Goal: Transaction & Acquisition: Purchase product/service

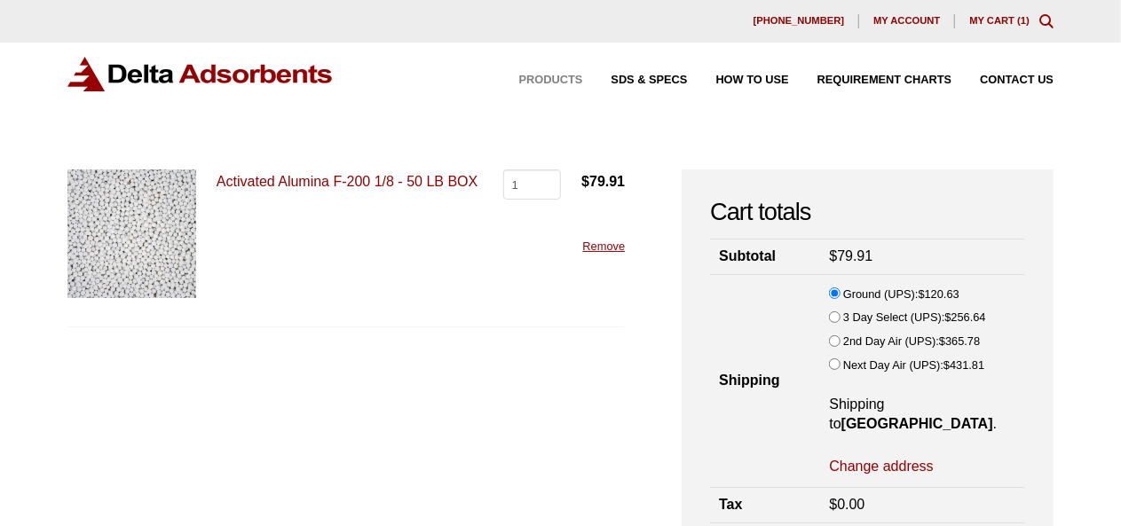
click at [541, 79] on span "Products" at bounding box center [551, 81] width 64 height 12
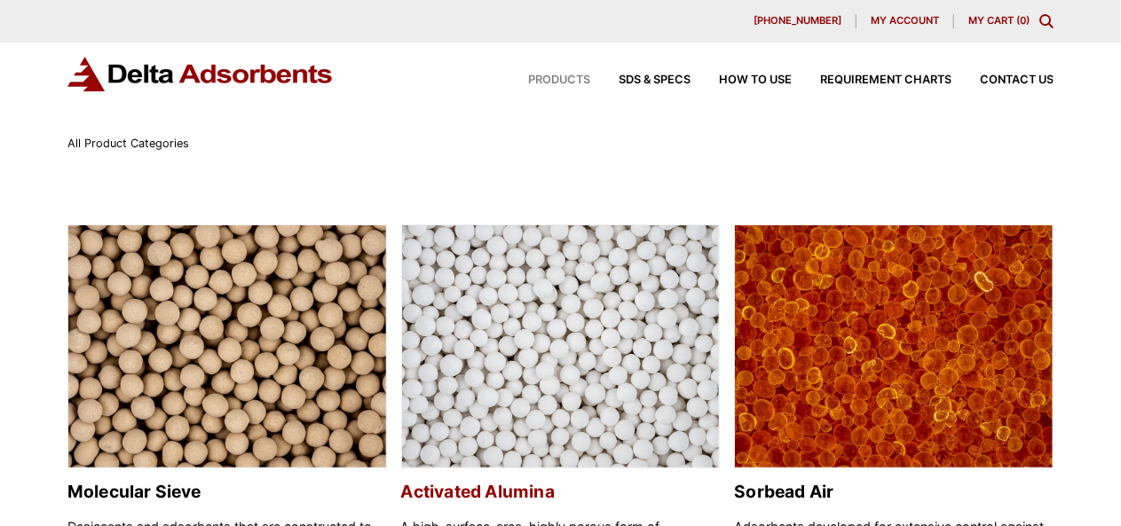
click at [605, 344] on img at bounding box center [561, 347] width 318 height 244
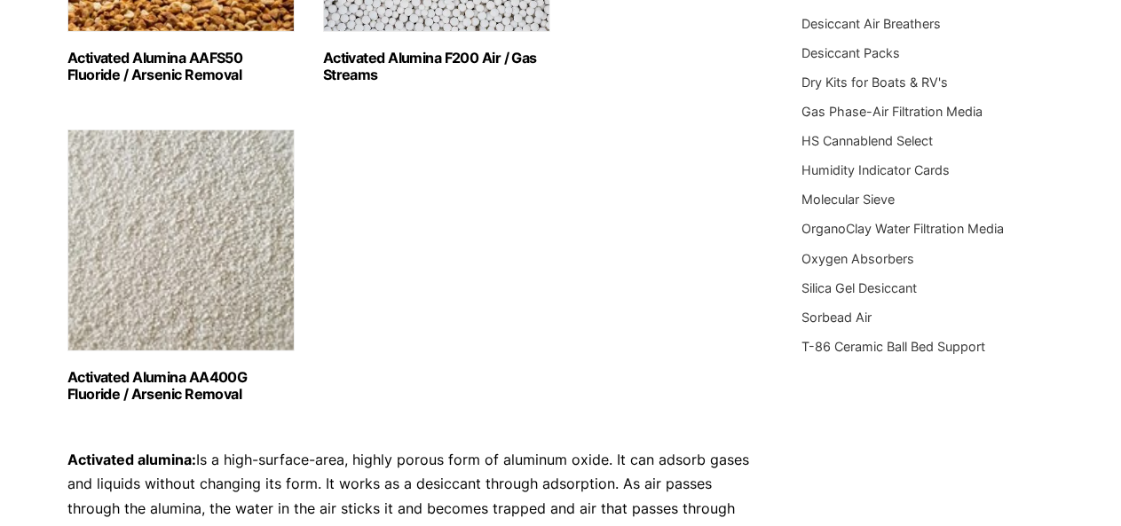
scroll to position [488, 0]
click at [141, 275] on img "Visit product category Activated Alumina AA400G Fluoride / Arsenic Removal" at bounding box center [180, 240] width 227 height 222
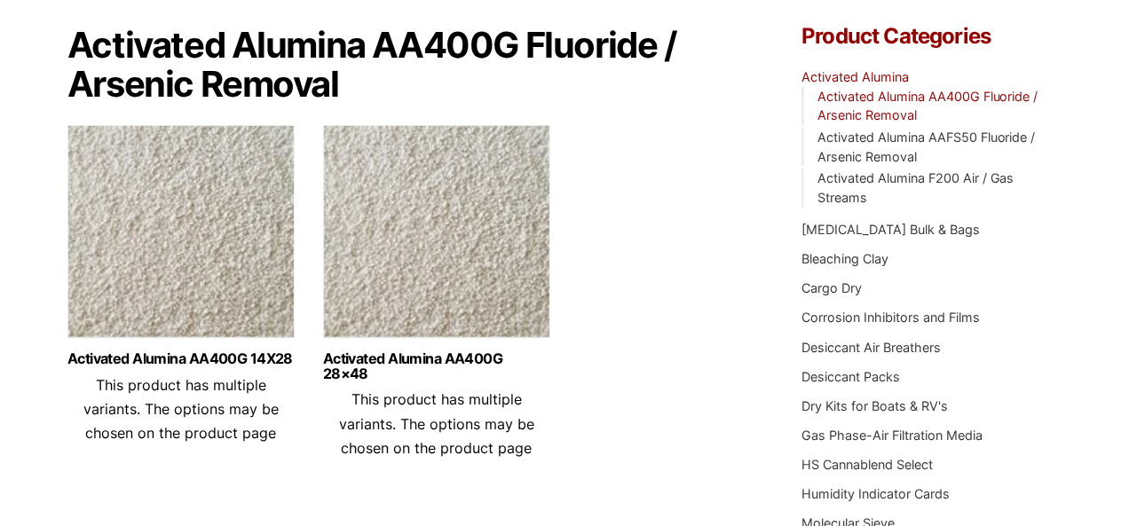
scroll to position [164, 0]
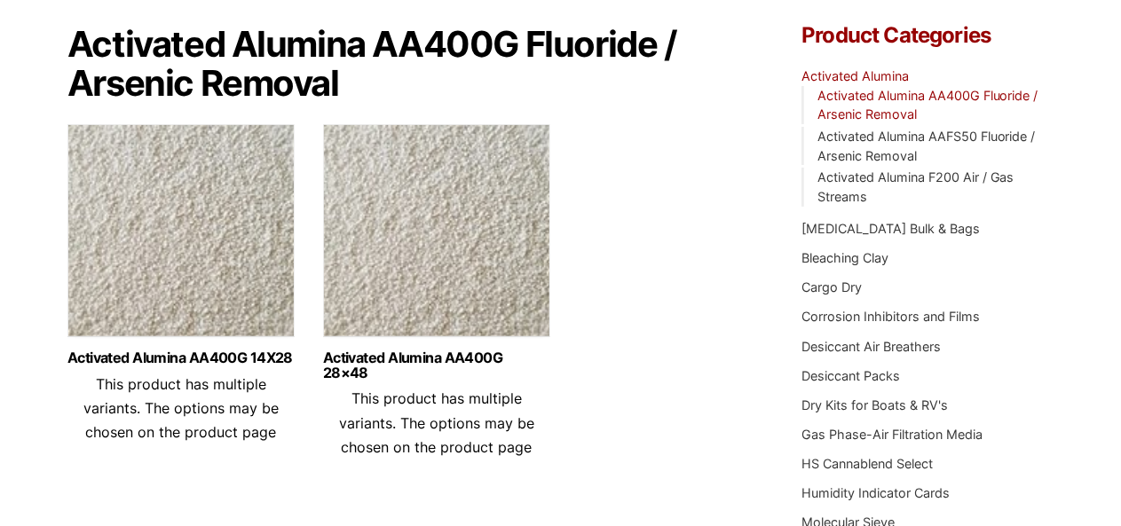
click at [206, 262] on img at bounding box center [180, 235] width 227 height 222
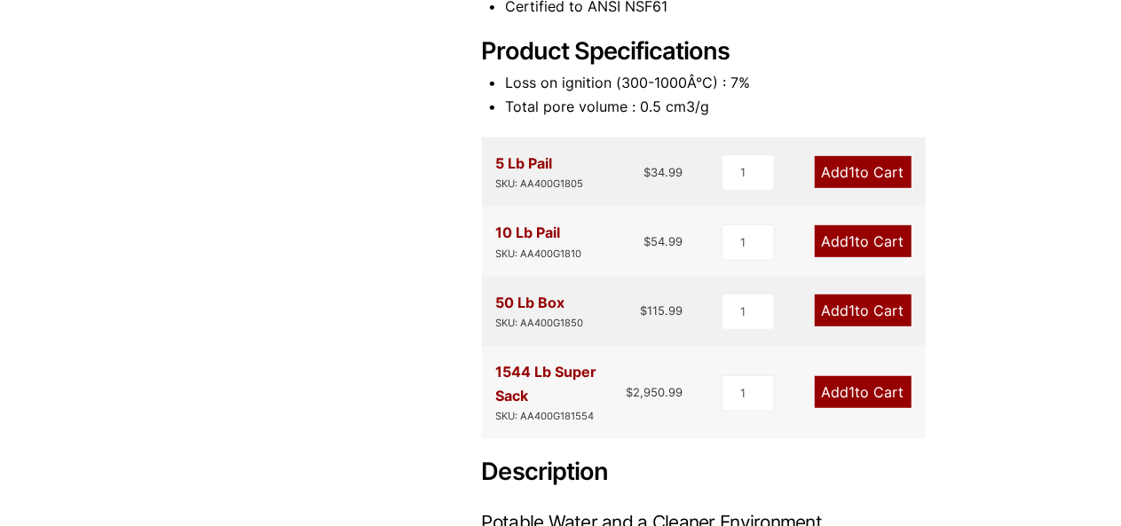
scroll to position [413, 0]
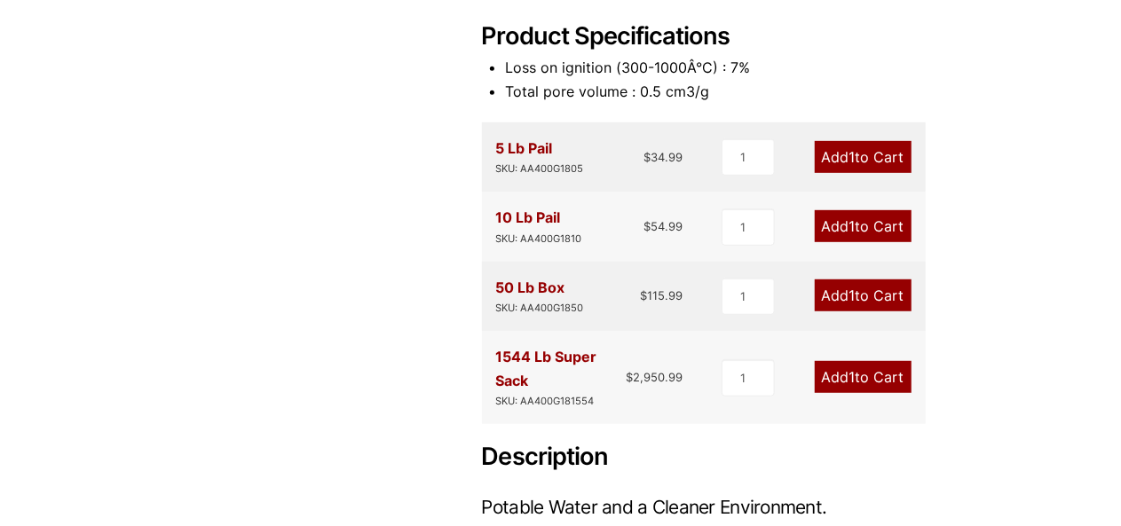
click at [847, 305] on link "Add 1 to Cart" at bounding box center [863, 296] width 97 height 32
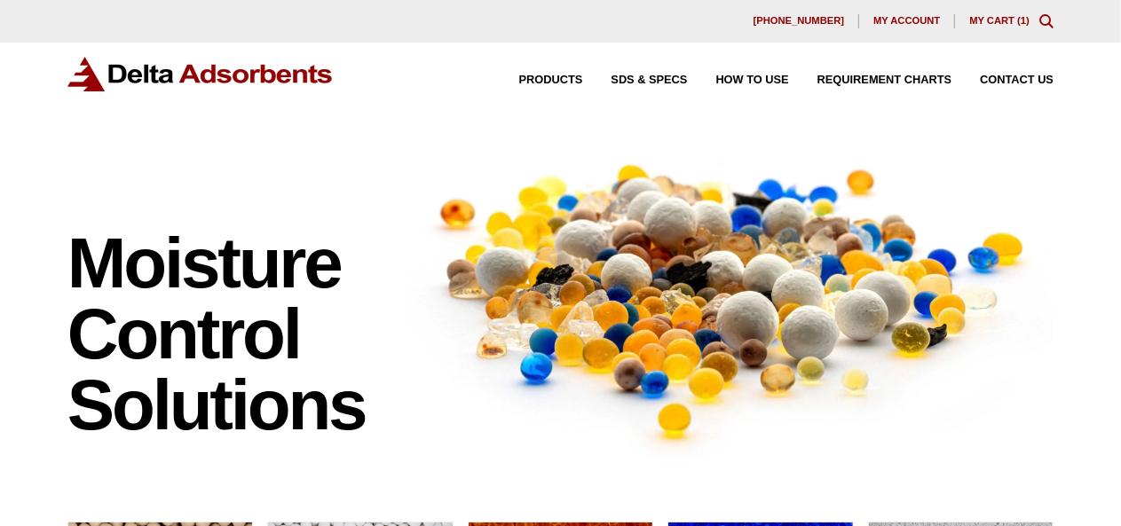
click at [1009, 19] on link "My Cart ( 1 )" at bounding box center [999, 20] width 60 height 11
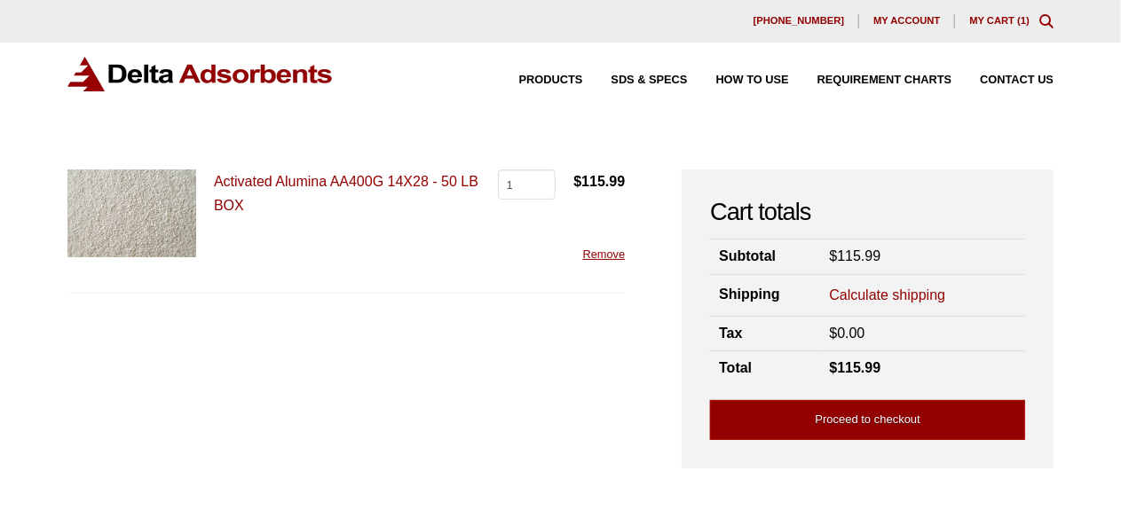
click at [863, 299] on link "Calculate shipping" at bounding box center [887, 296] width 116 height 20
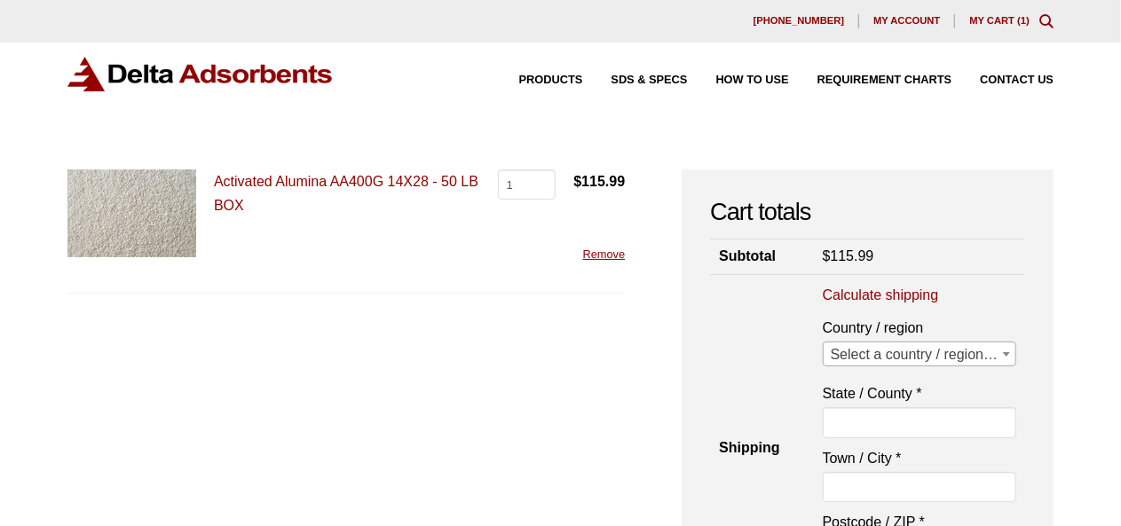
click at [882, 360] on span "Select a country / region…" at bounding box center [920, 355] width 193 height 25
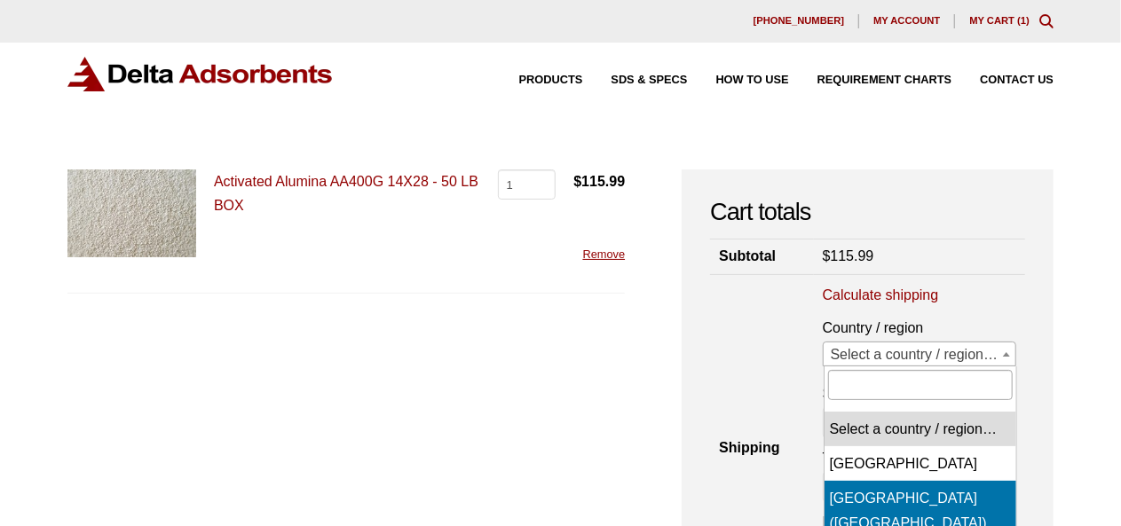
select select "US"
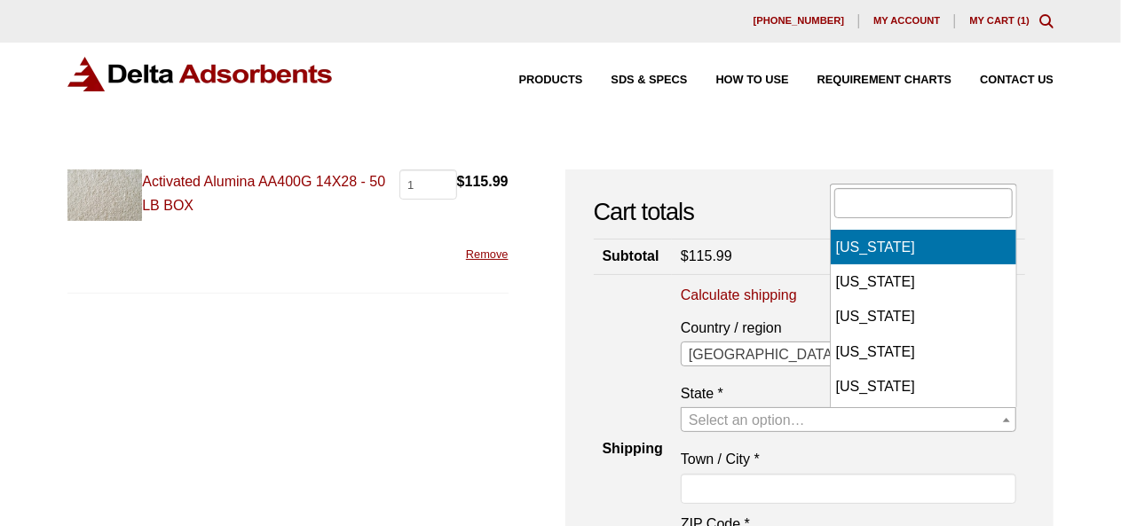
click at [805, 427] on span "Select an option…" at bounding box center [747, 420] width 116 height 15
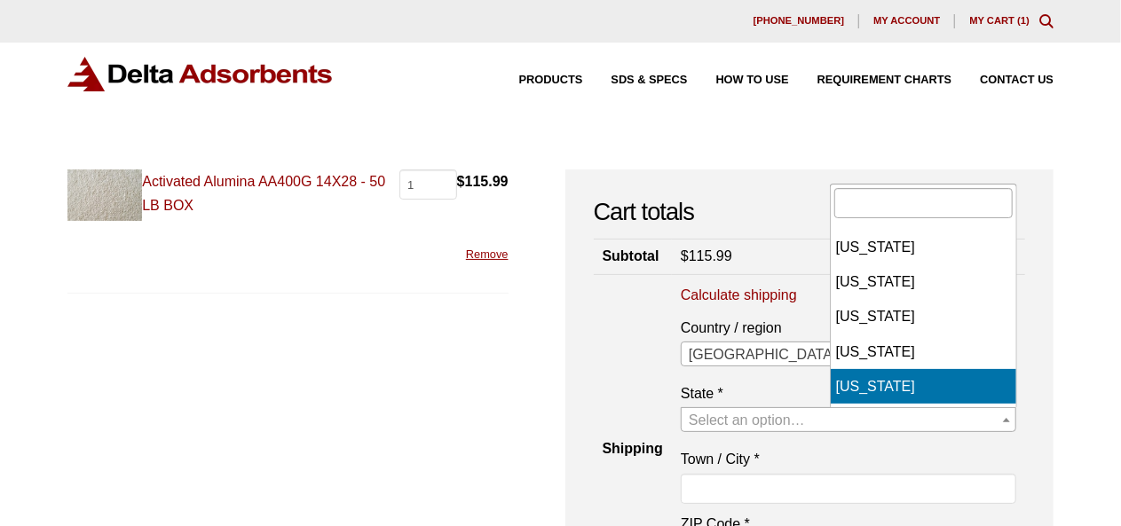
select select "CA"
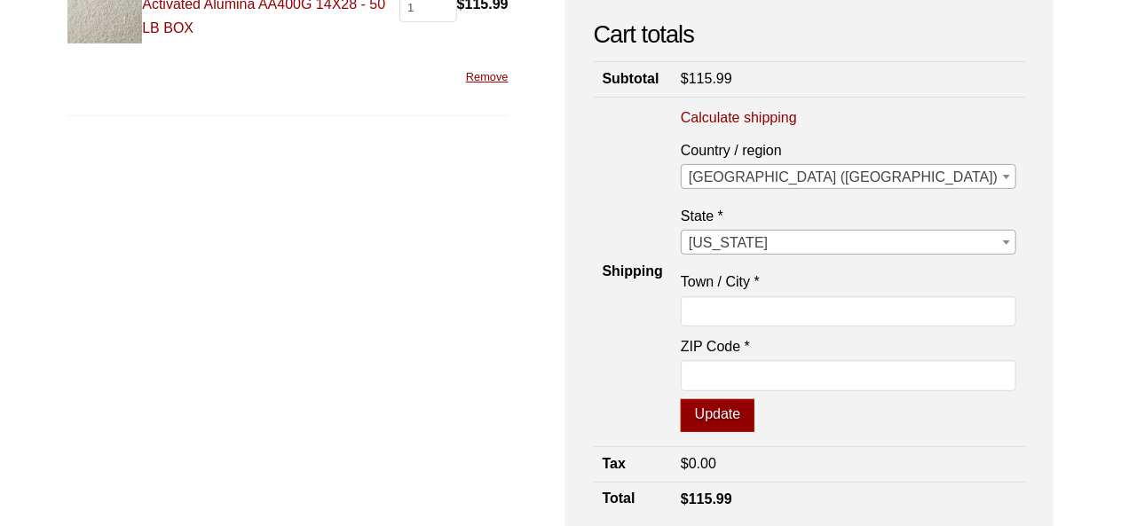
scroll to position [185, 0]
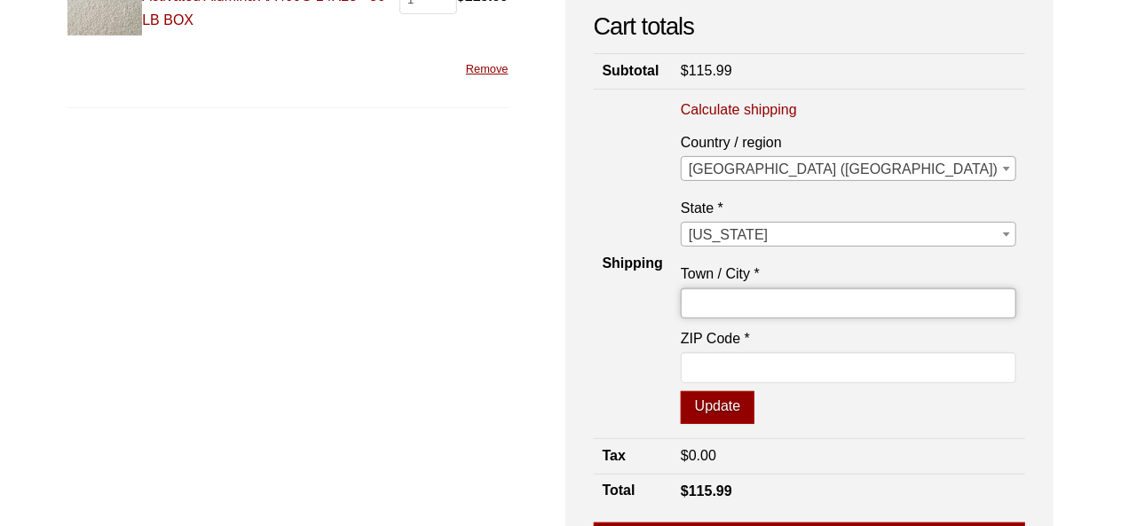
click at [864, 300] on input "Town / City *" at bounding box center [848, 303] width 335 height 30
type input "ontario"
click at [875, 366] on input "ZIP Code *" at bounding box center [848, 367] width 335 height 30
type input "91761"
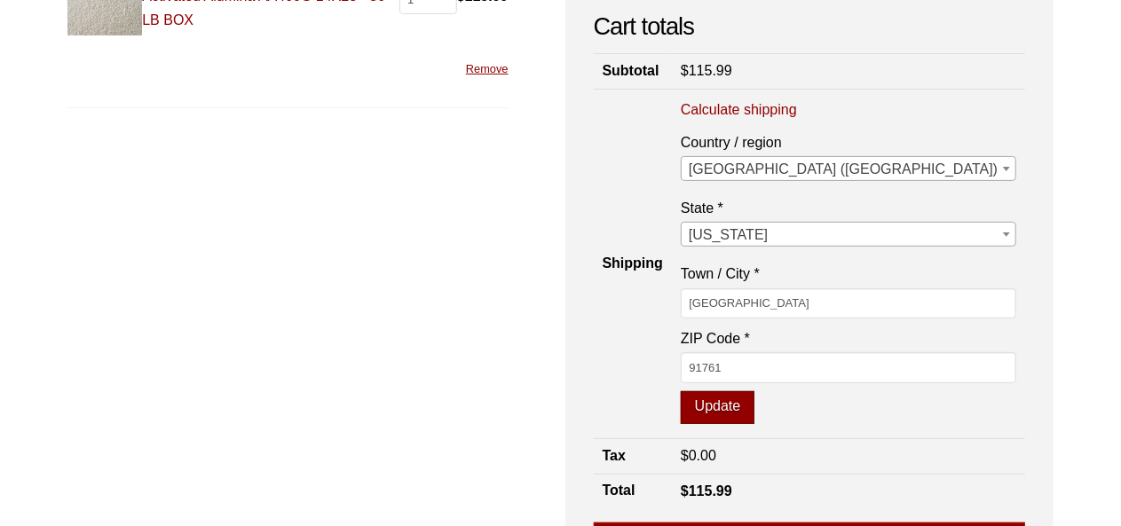
click at [754, 409] on button "Update" at bounding box center [718, 408] width 74 height 34
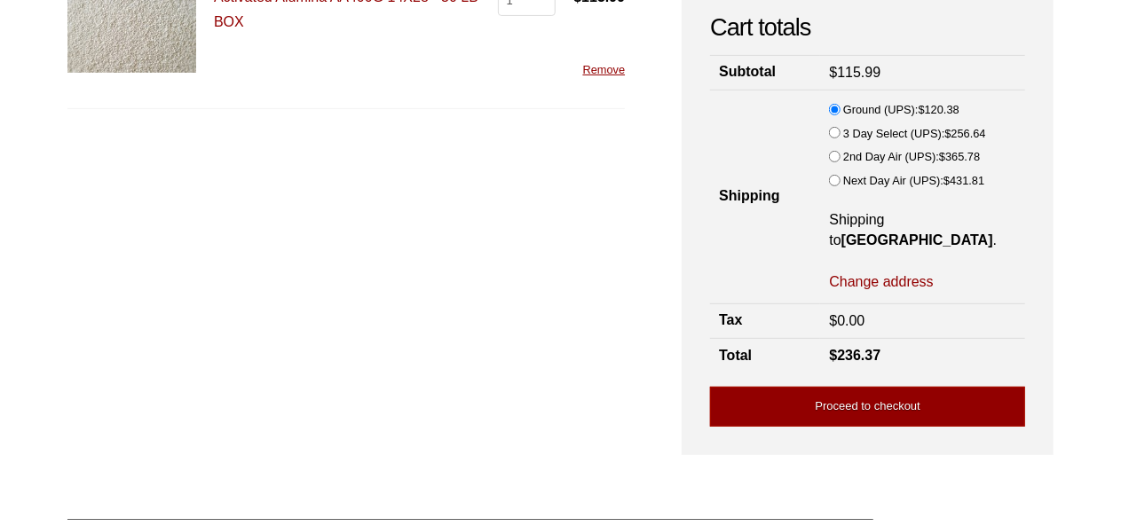
scroll to position [244, 0]
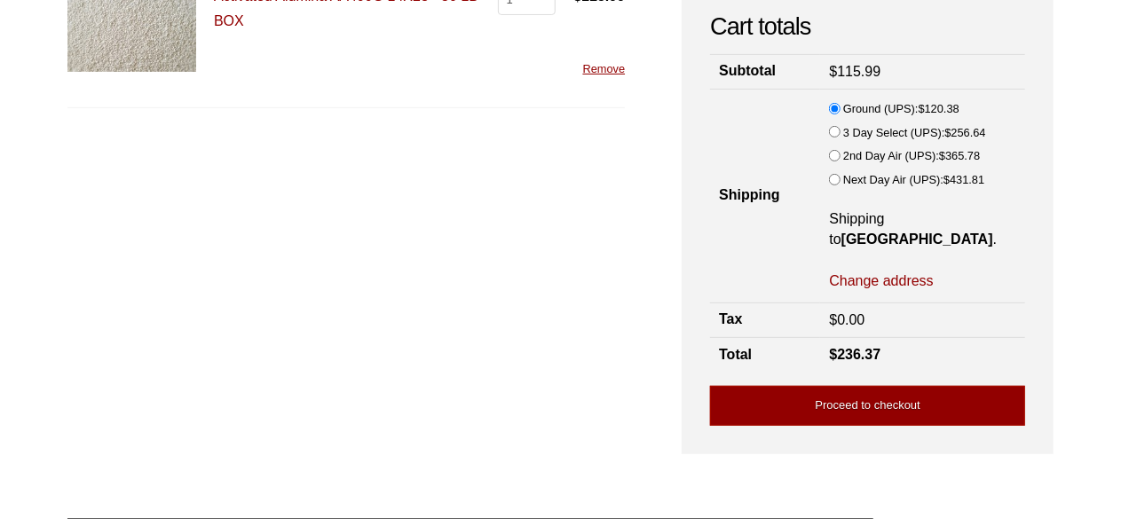
click at [784, 189] on th "Shipping" at bounding box center [765, 197] width 110 height 214
click at [768, 193] on th "Shipping" at bounding box center [765, 197] width 110 height 214
click at [877, 407] on link "Proceed to checkout" at bounding box center [867, 406] width 315 height 40
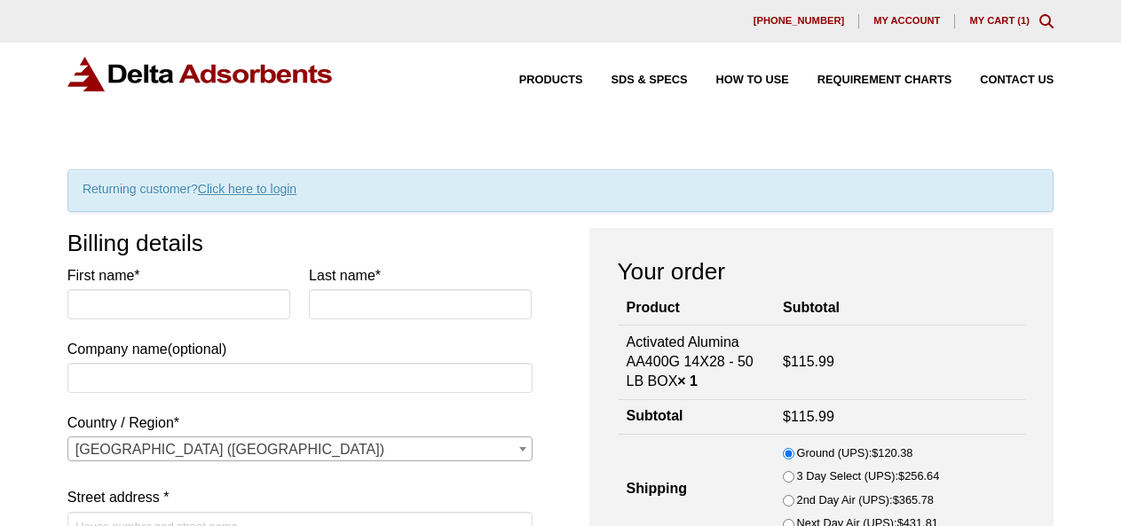
select select "CA"
click at [760, 82] on span "How to Use" at bounding box center [752, 81] width 73 height 12
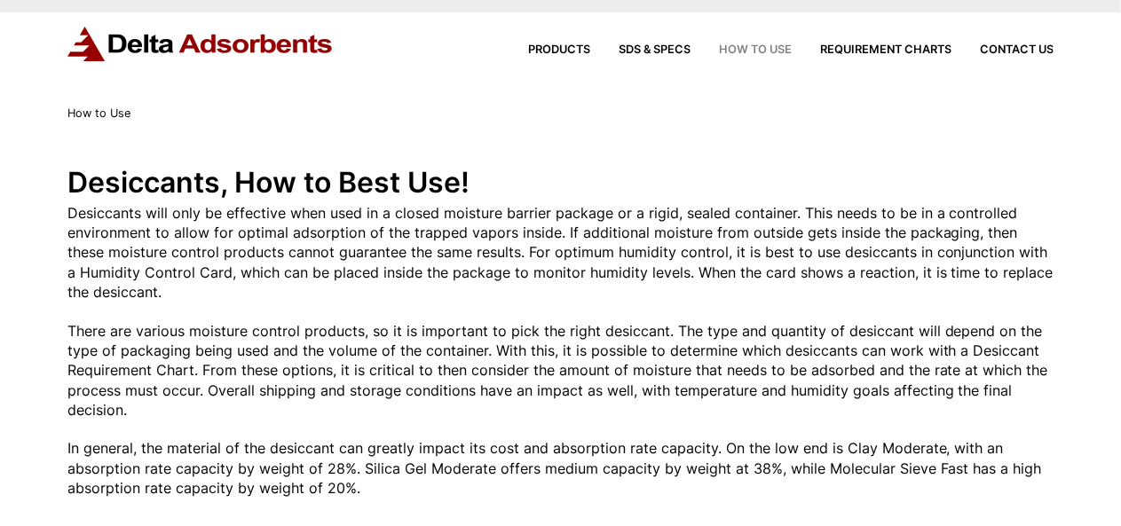
scroll to position [19, 0]
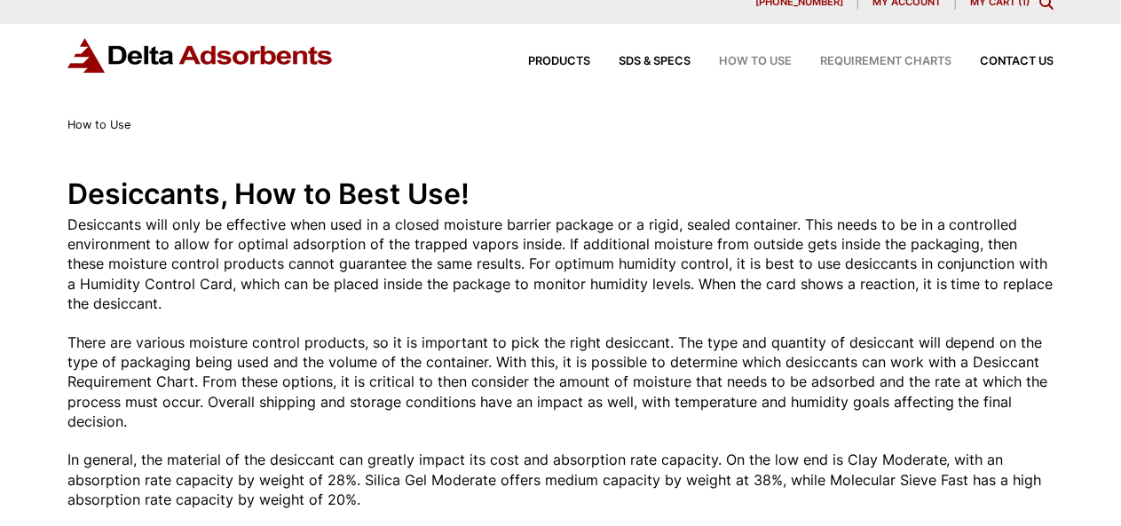
click at [900, 63] on span "Requirement Charts" at bounding box center [885, 62] width 131 height 12
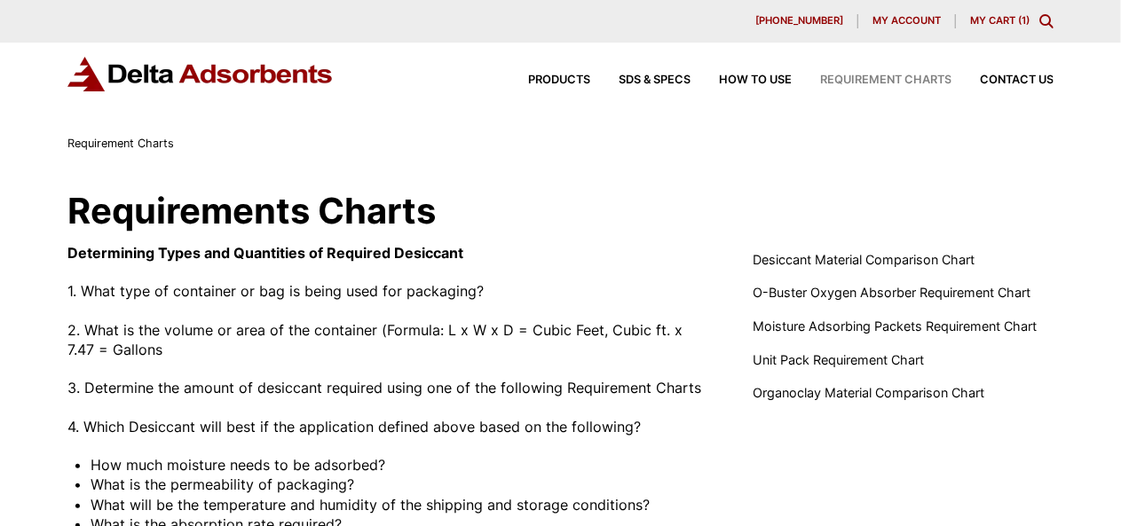
scroll to position [1, 0]
click at [662, 74] on span "SDS & SPECS" at bounding box center [655, 80] width 72 height 12
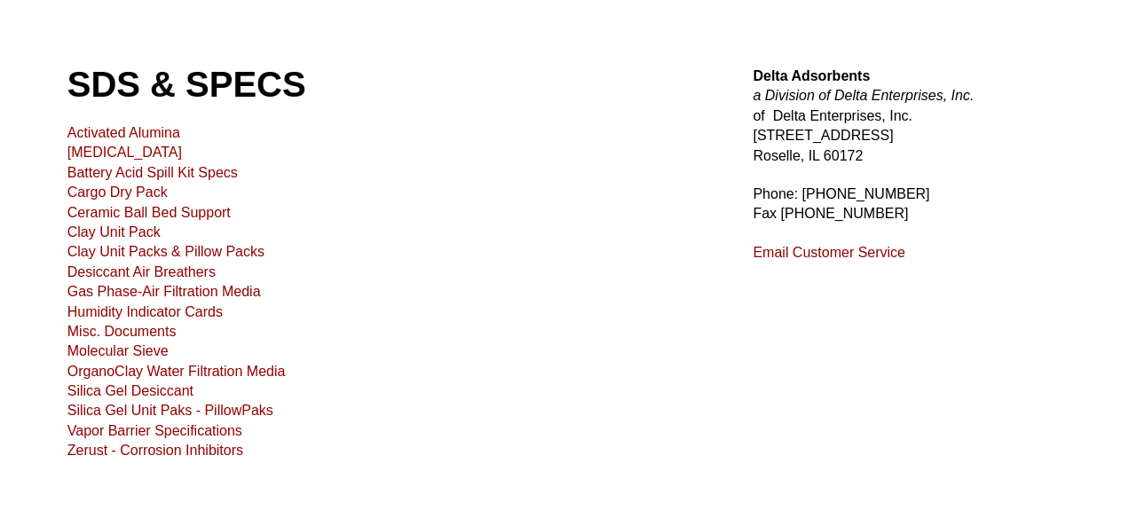
scroll to position [108, 0]
click at [117, 148] on link "[MEDICAL_DATA]" at bounding box center [124, 151] width 114 height 15
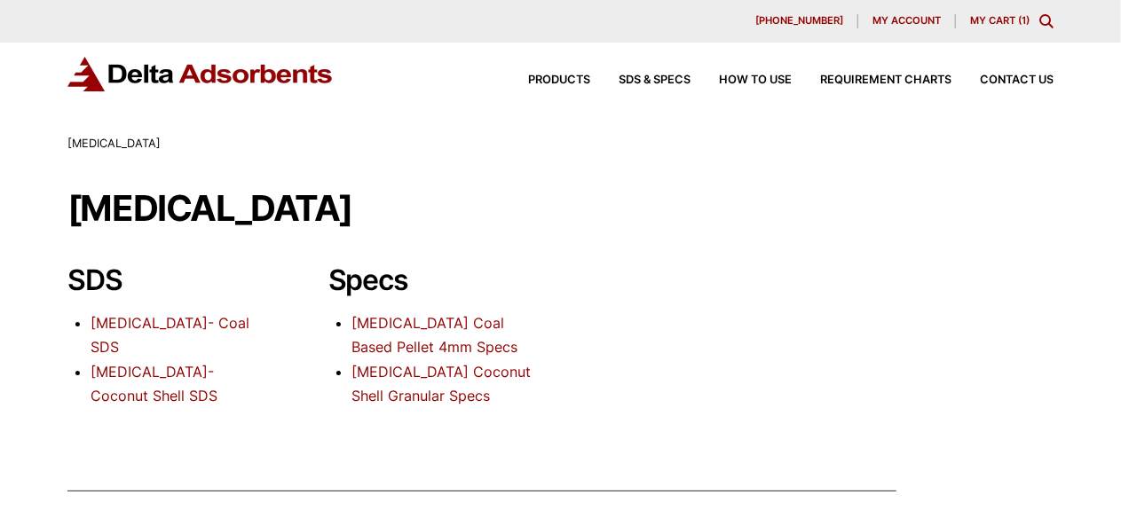
click at [135, 374] on link "[MEDICAL_DATA]- Coconut Shell SDS" at bounding box center [154, 384] width 127 height 42
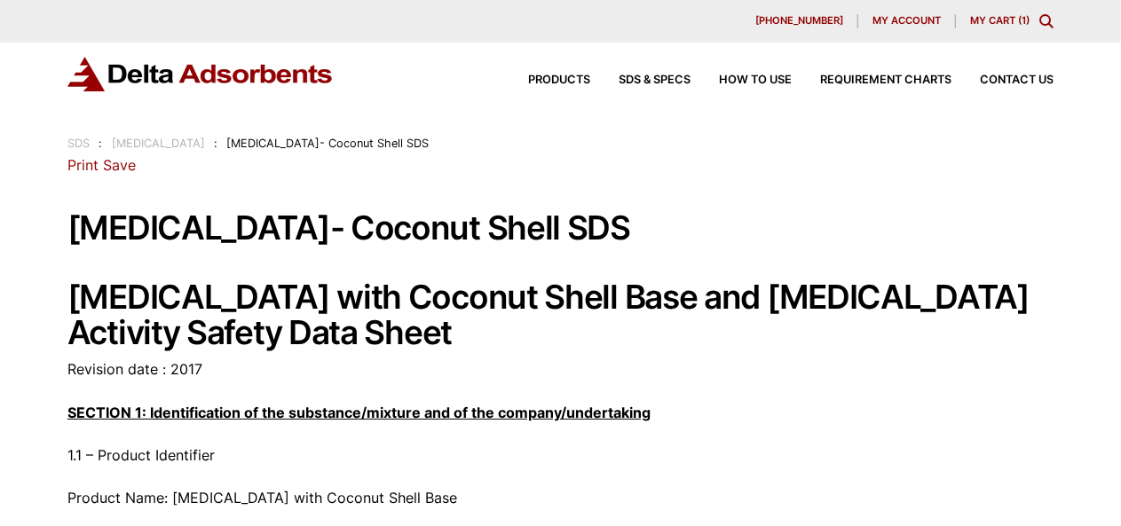
click at [558, 86] on div "Products SDS & SPECS How to Use Requirement Charts Contact Us" at bounding box center [777, 80] width 568 height 26
click at [571, 22] on div "630-980-5205 My account My Cart ( 1 )" at bounding box center [560, 21] width 986 height 14
click at [544, 82] on span "Products" at bounding box center [559, 81] width 62 height 12
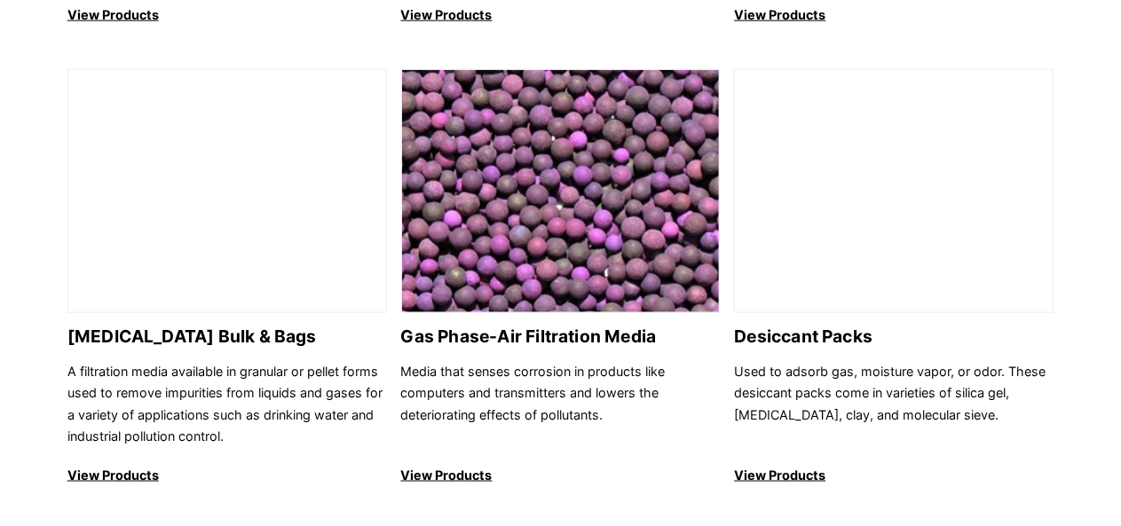
scroll to position [1076, 0]
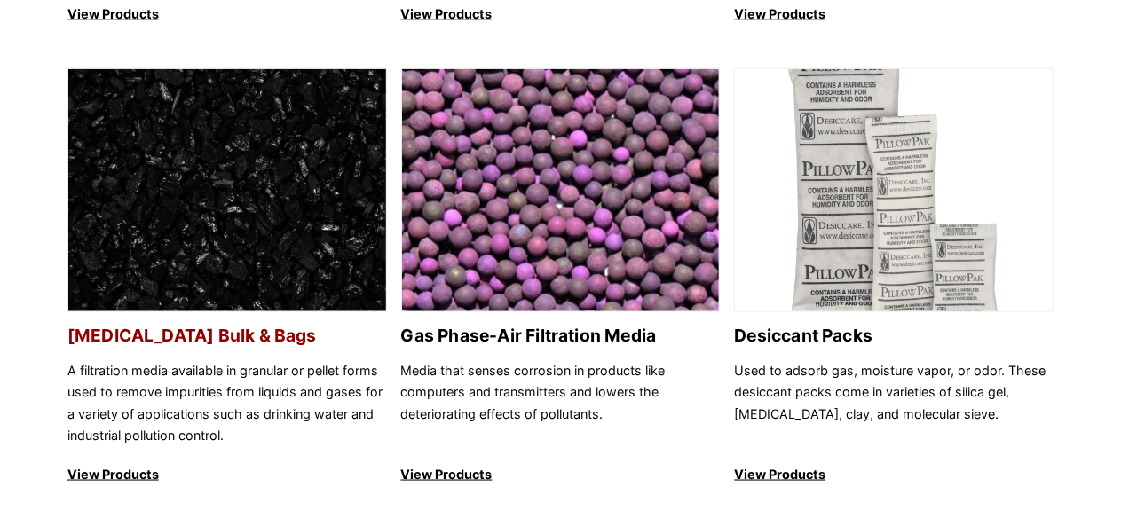
click at [247, 190] on img at bounding box center [227, 191] width 318 height 244
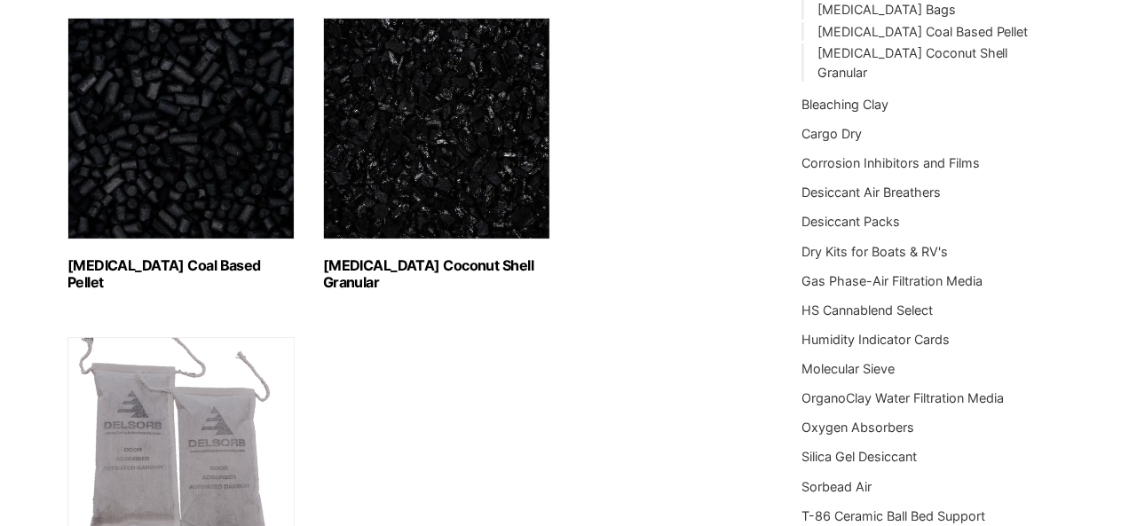
scroll to position [280, 0]
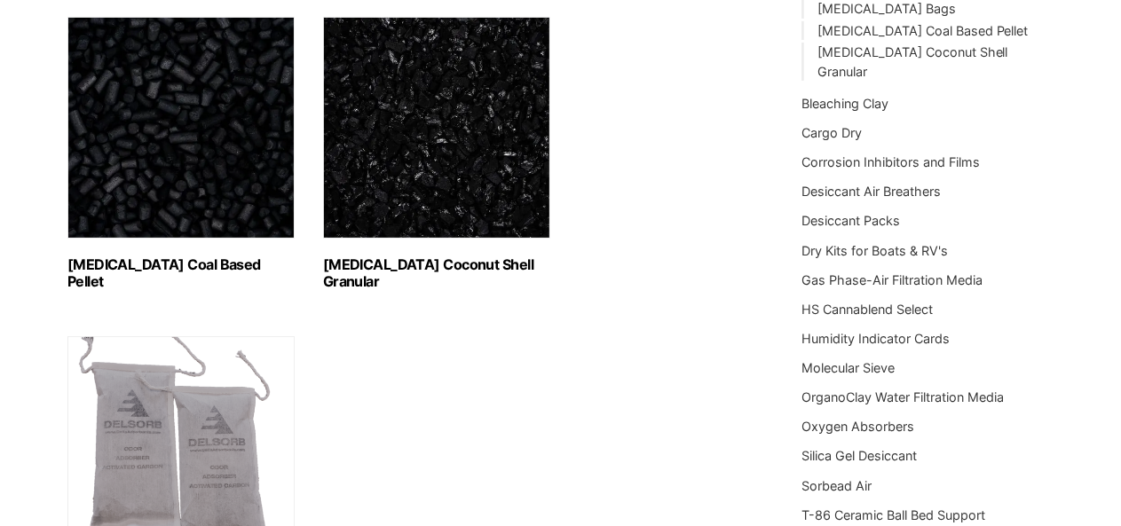
click at [460, 139] on img "Visit product category Activated Carbon Coconut Shell Granular" at bounding box center [436, 128] width 227 height 222
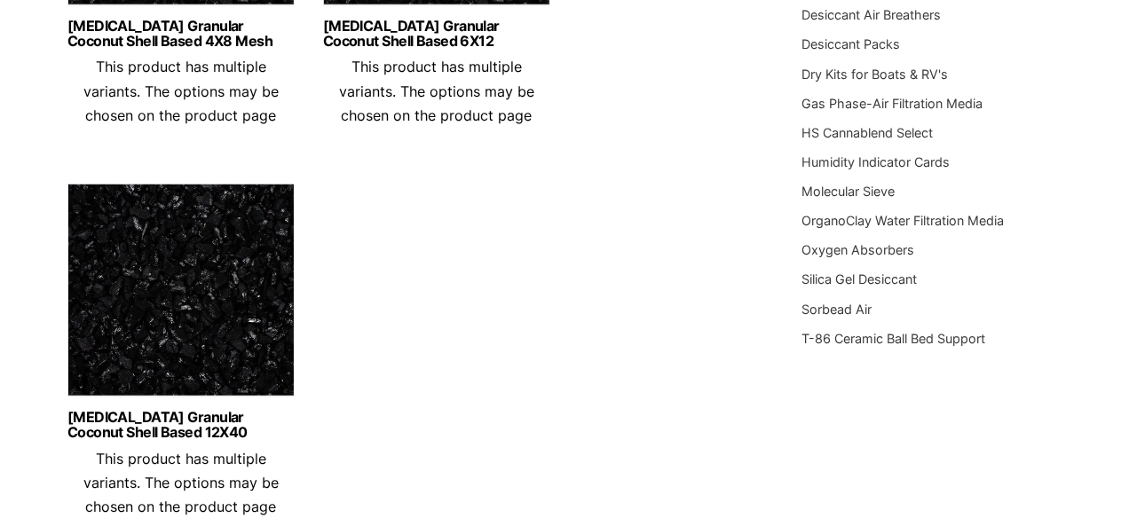
scroll to position [462, 0]
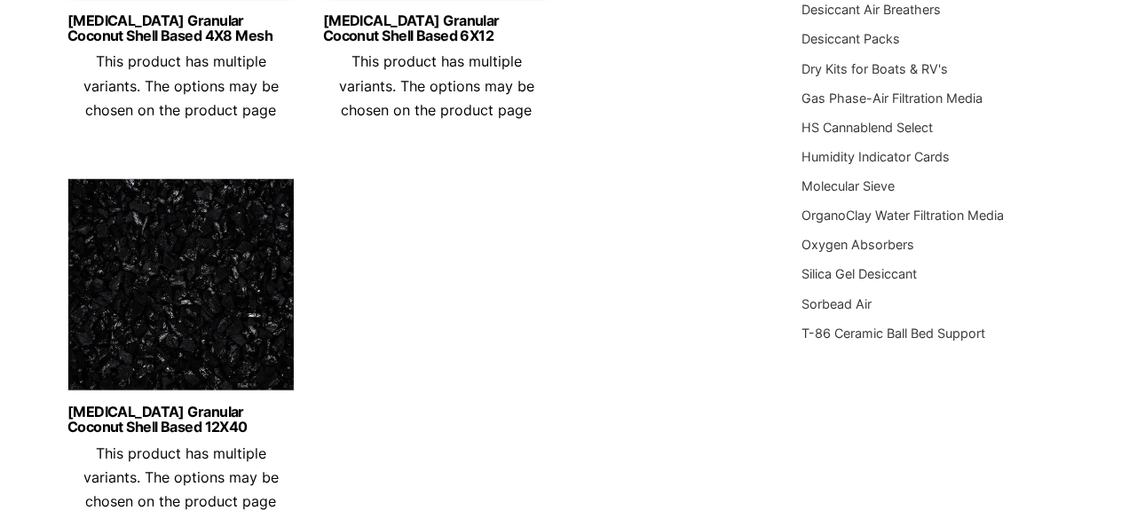
click at [209, 335] on img at bounding box center [180, 289] width 227 height 222
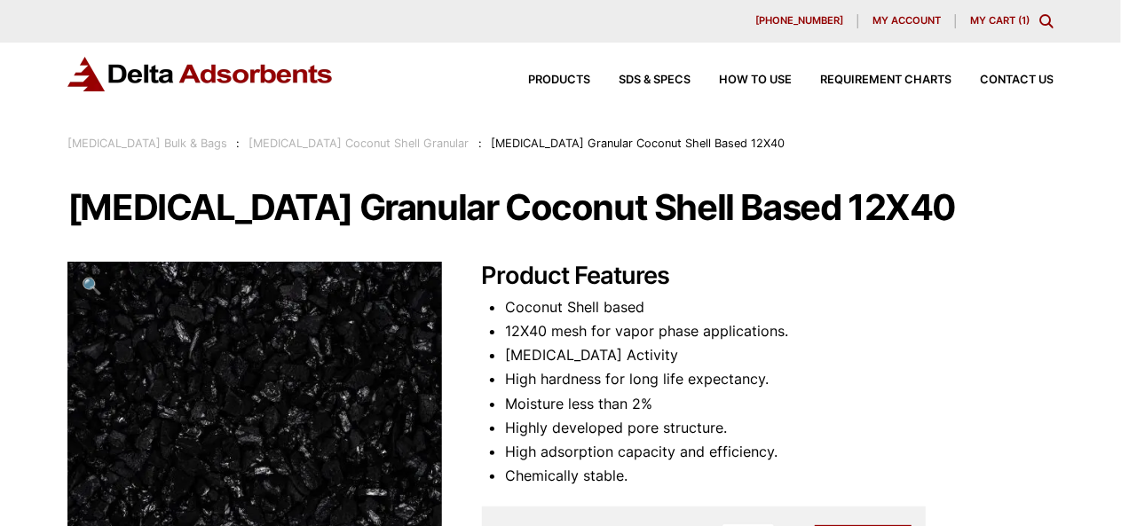
click at [993, 20] on link "My Cart ( 1 )" at bounding box center [999, 20] width 59 height 12
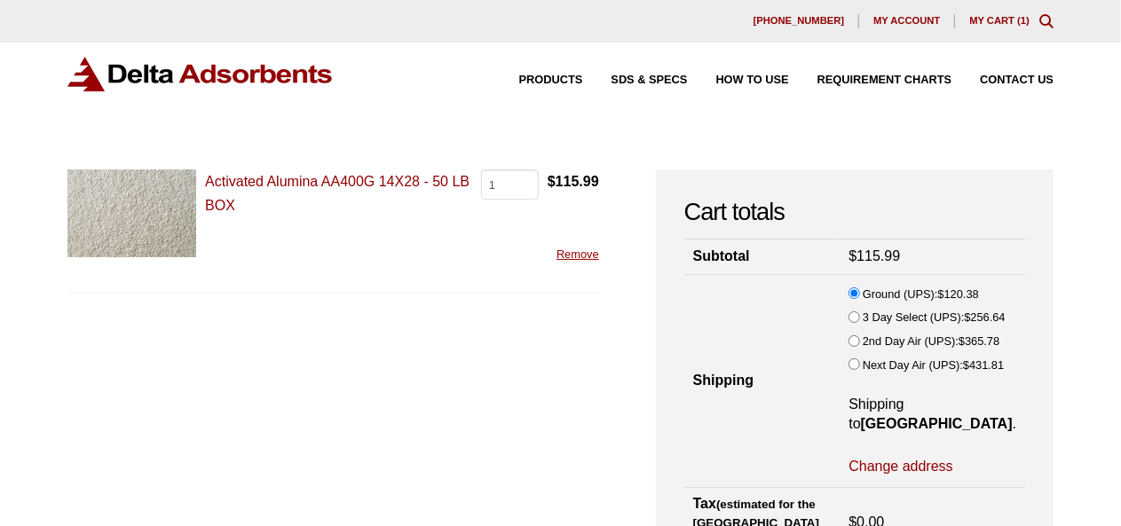
click at [898, 16] on span "My account" at bounding box center [906, 21] width 67 height 10
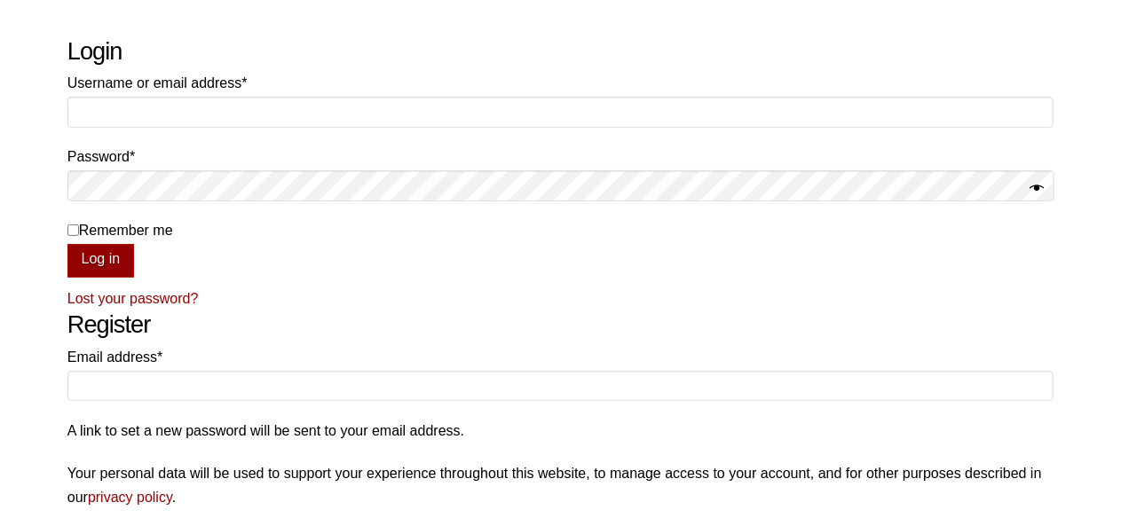
scroll to position [133, 0]
drag, startPoint x: 470, startPoint y: 255, endPoint x: 120, endPoint y: 317, distance: 356.0
click at [120, 317] on h2 "Register" at bounding box center [560, 324] width 986 height 29
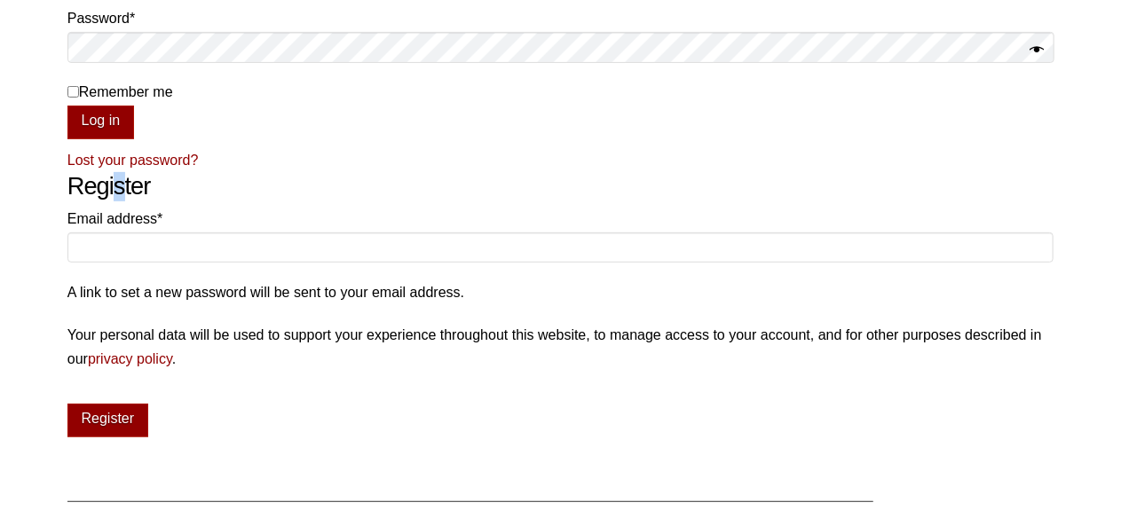
scroll to position [293, 0]
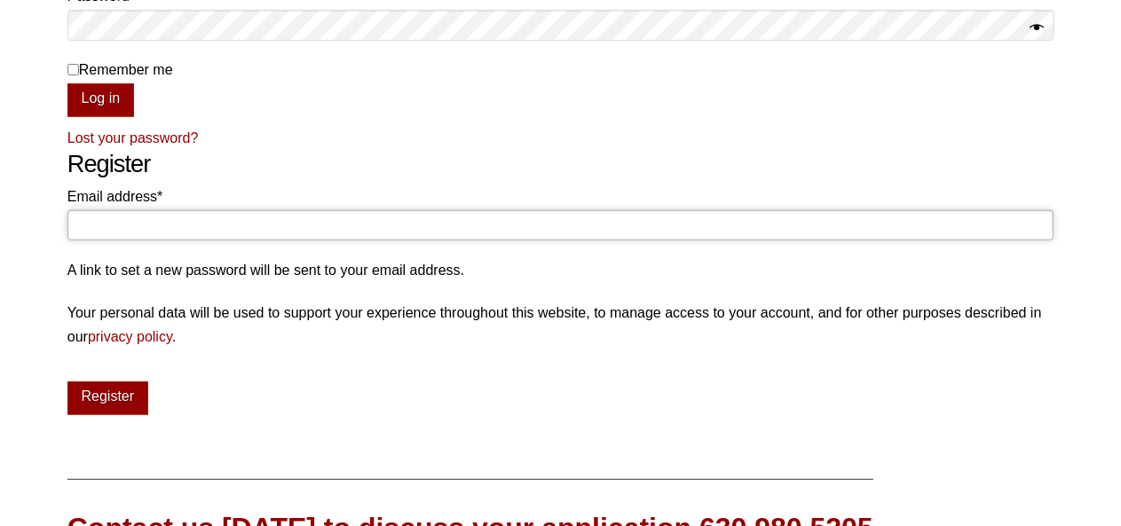
click at [108, 221] on input "Email address * Required" at bounding box center [560, 225] width 986 height 30
